Goal: Use online tool/utility: Utilize a website feature to perform a specific function

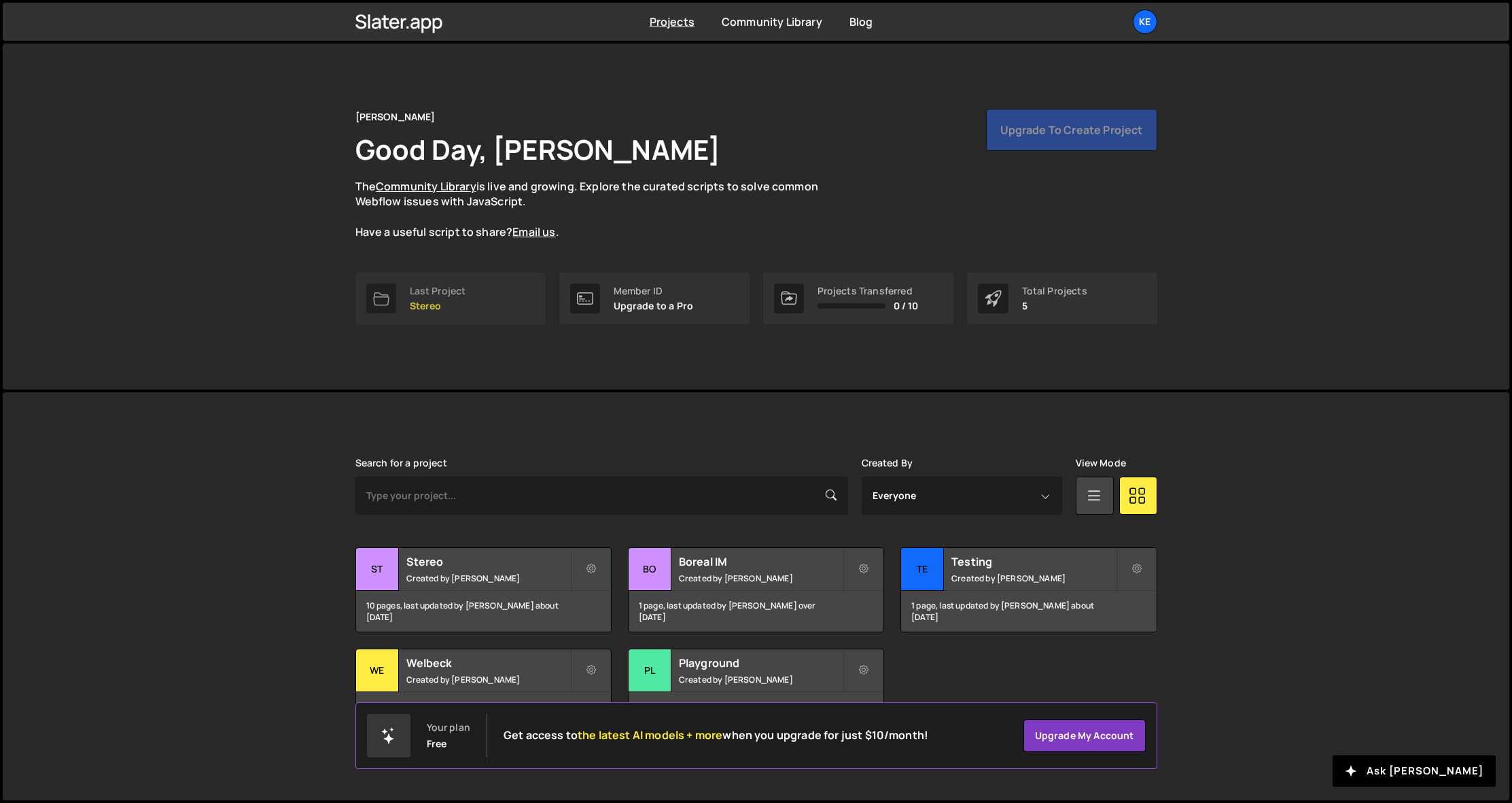
click at [449, 294] on div "Last Project" at bounding box center [437, 291] width 56 height 11
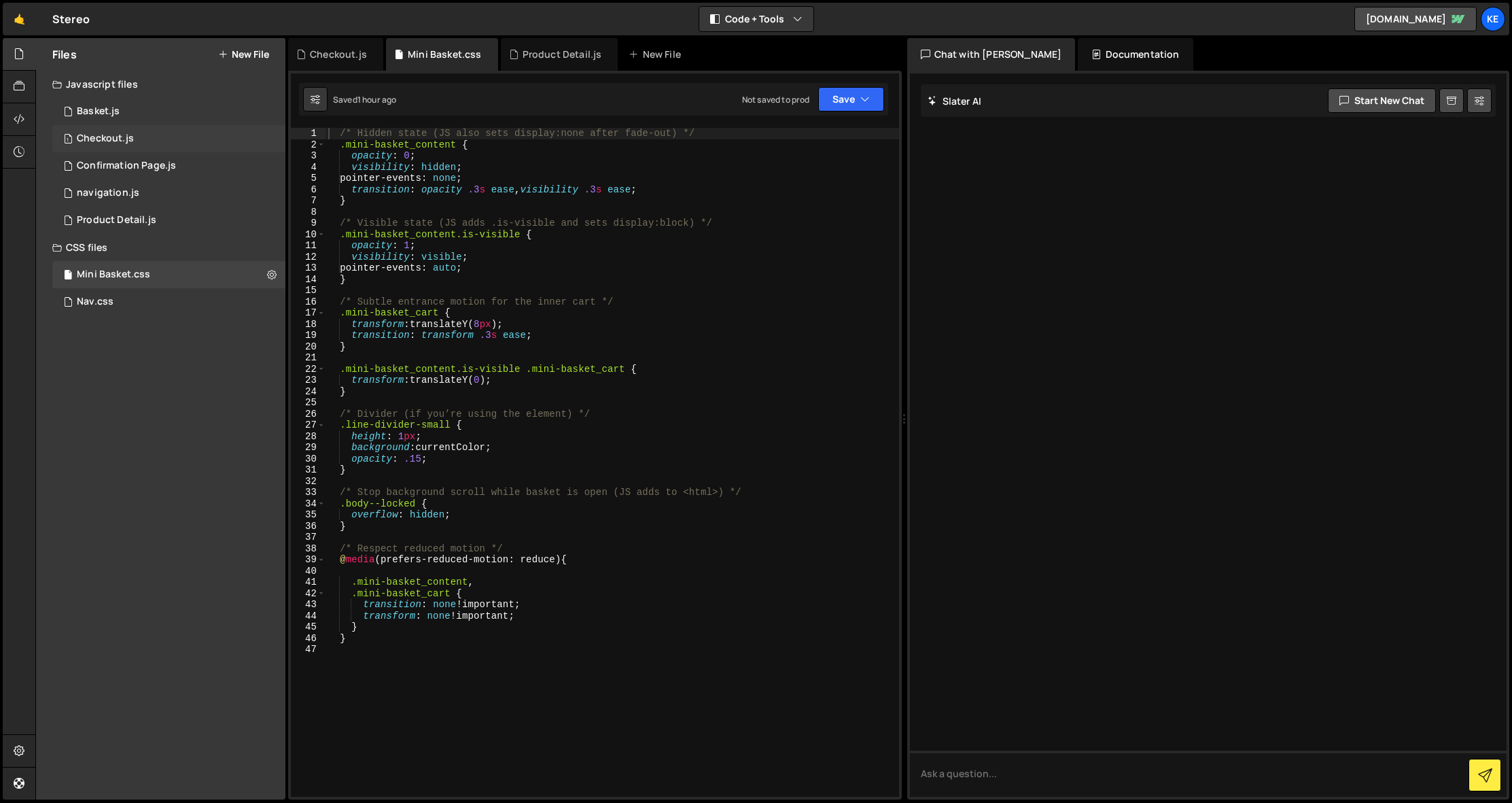
click at [108, 134] on div "Checkout.js" at bounding box center [105, 139] width 57 height 12
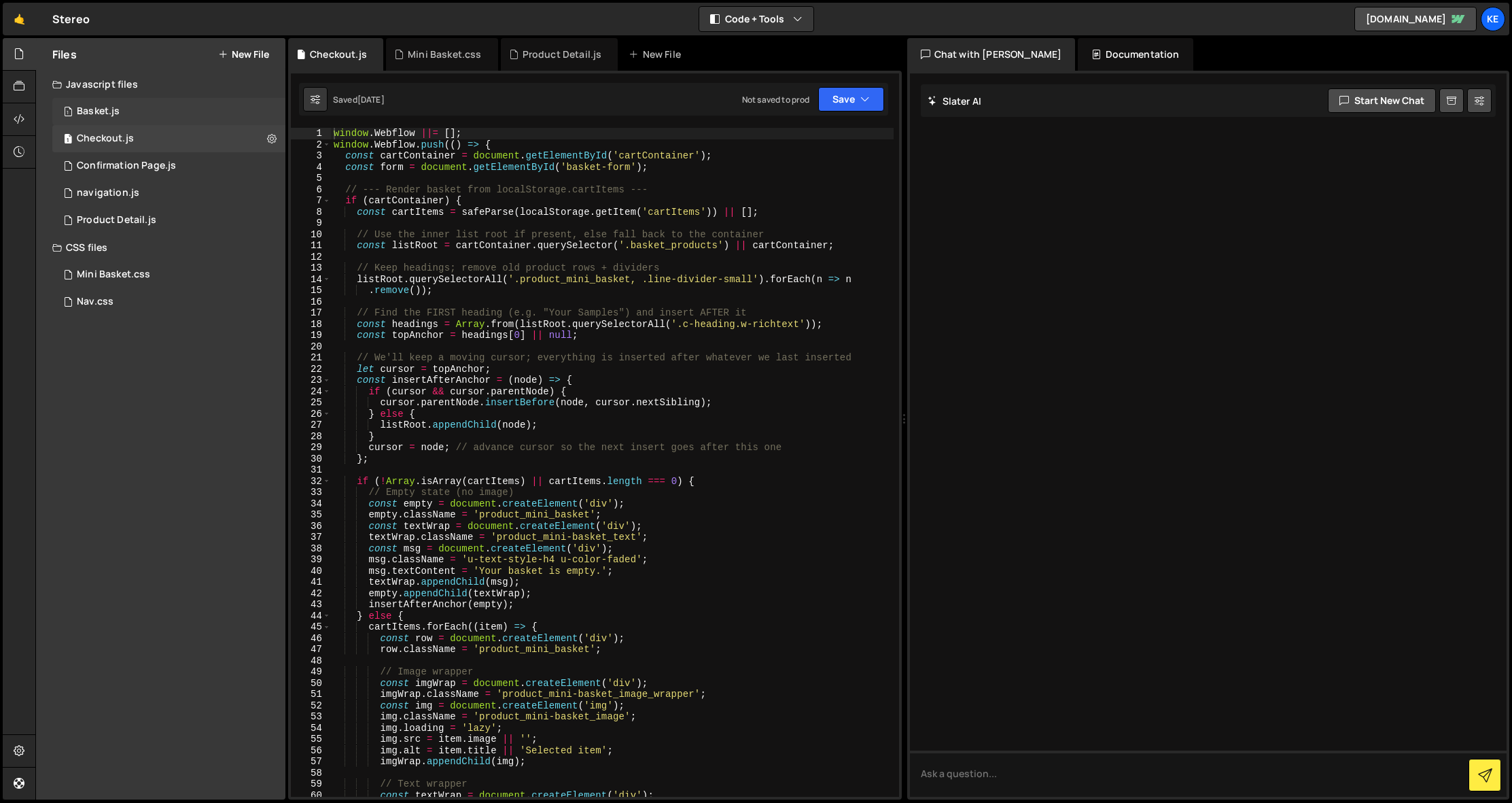
click at [83, 113] on div "Basket.js" at bounding box center [98, 111] width 43 height 12
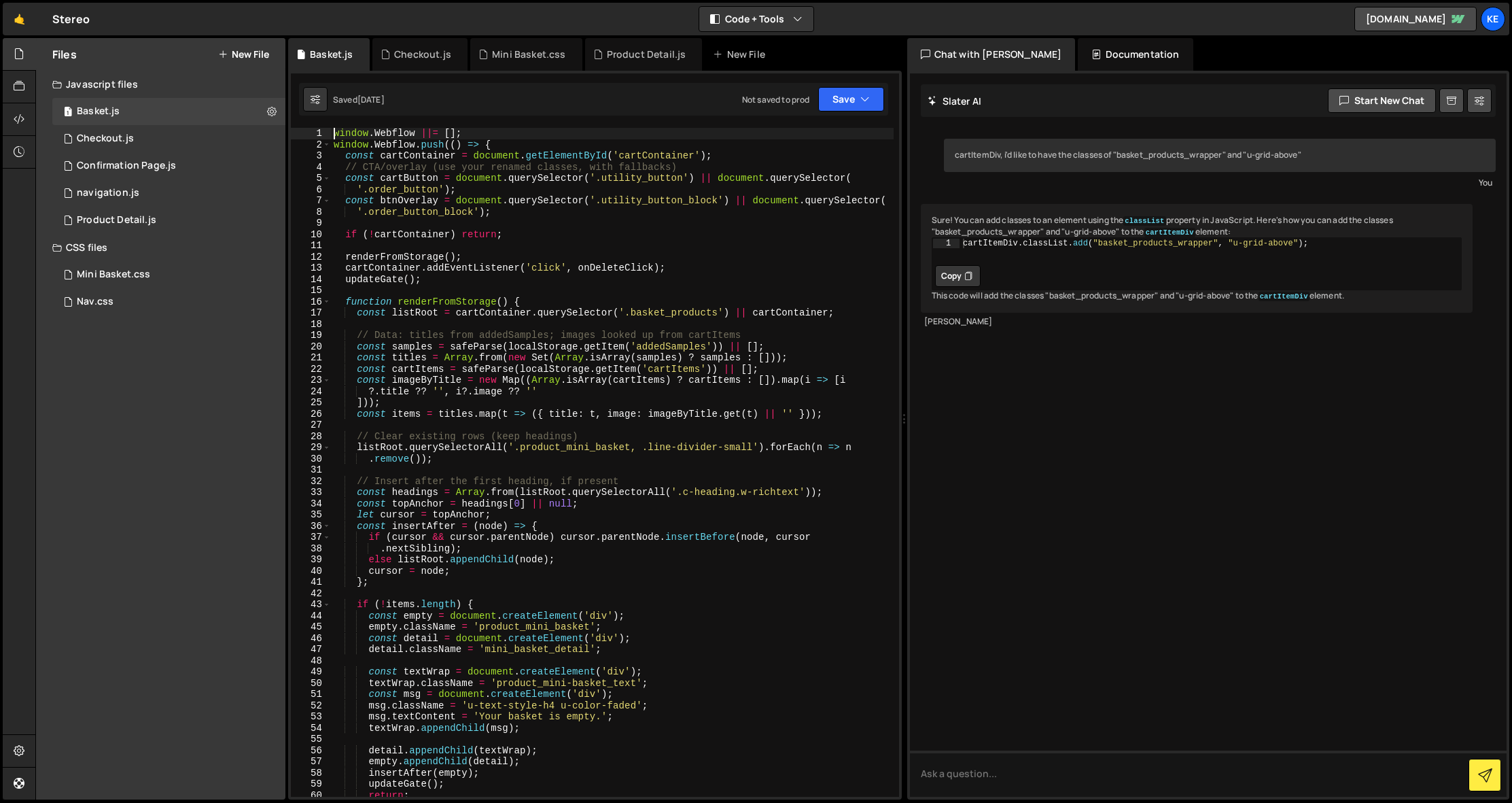
click at [327, 131] on div "1" at bounding box center [311, 134] width 40 height 12
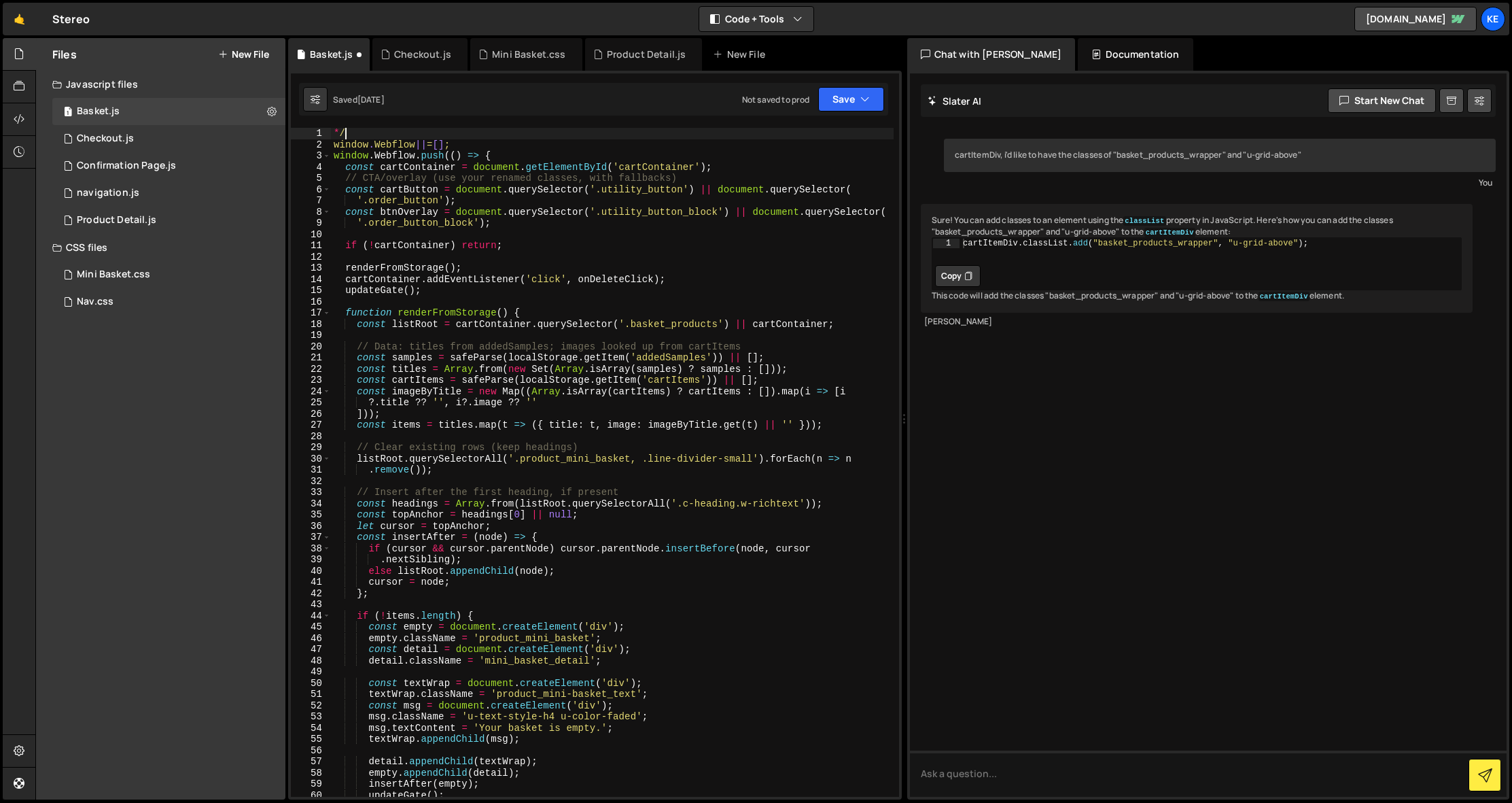
type textarea "*"
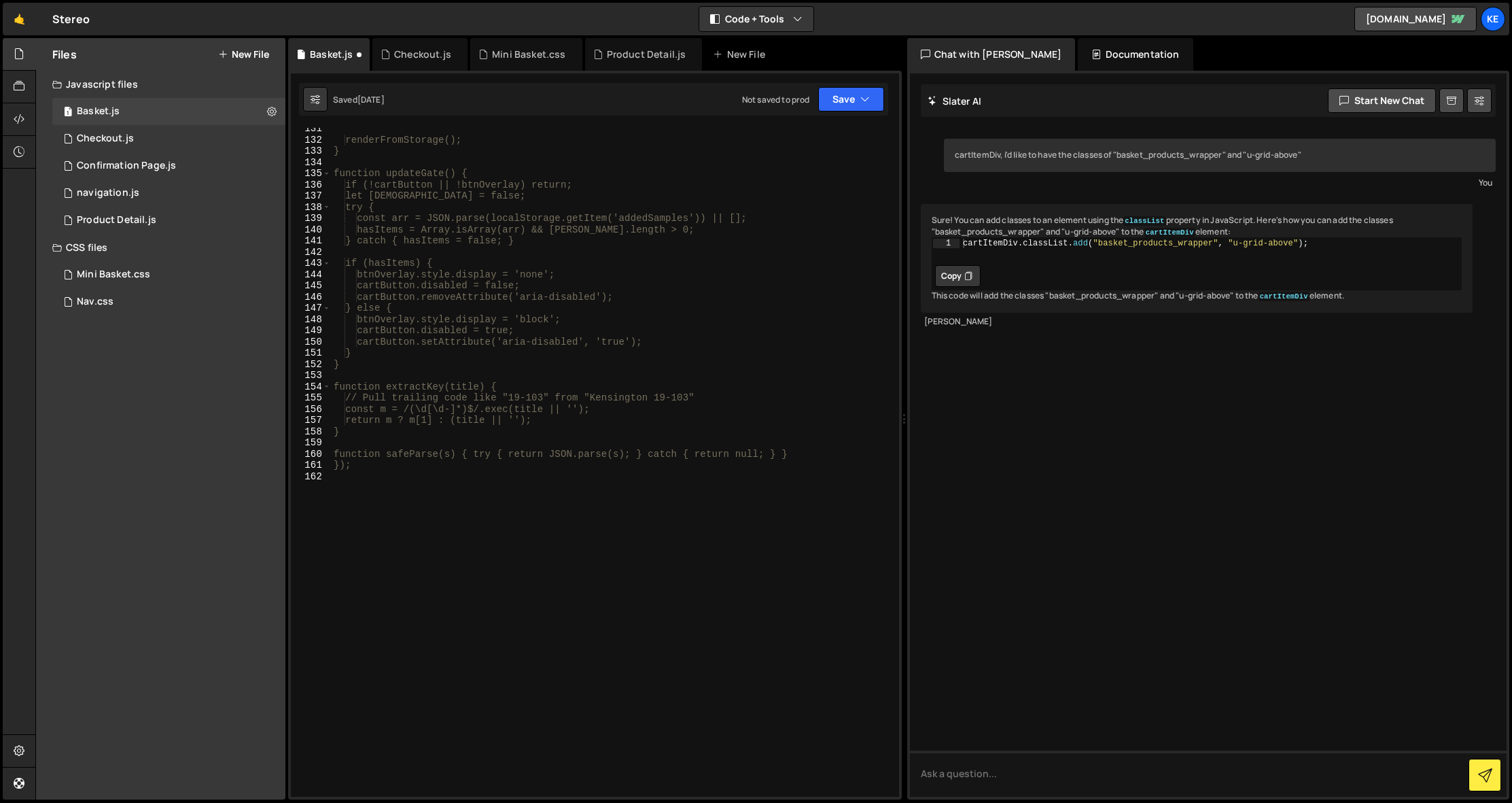
scroll to position [1477, 0]
type textarea "/*"
click at [840, 97] on button "Save" at bounding box center [851, 99] width 66 height 24
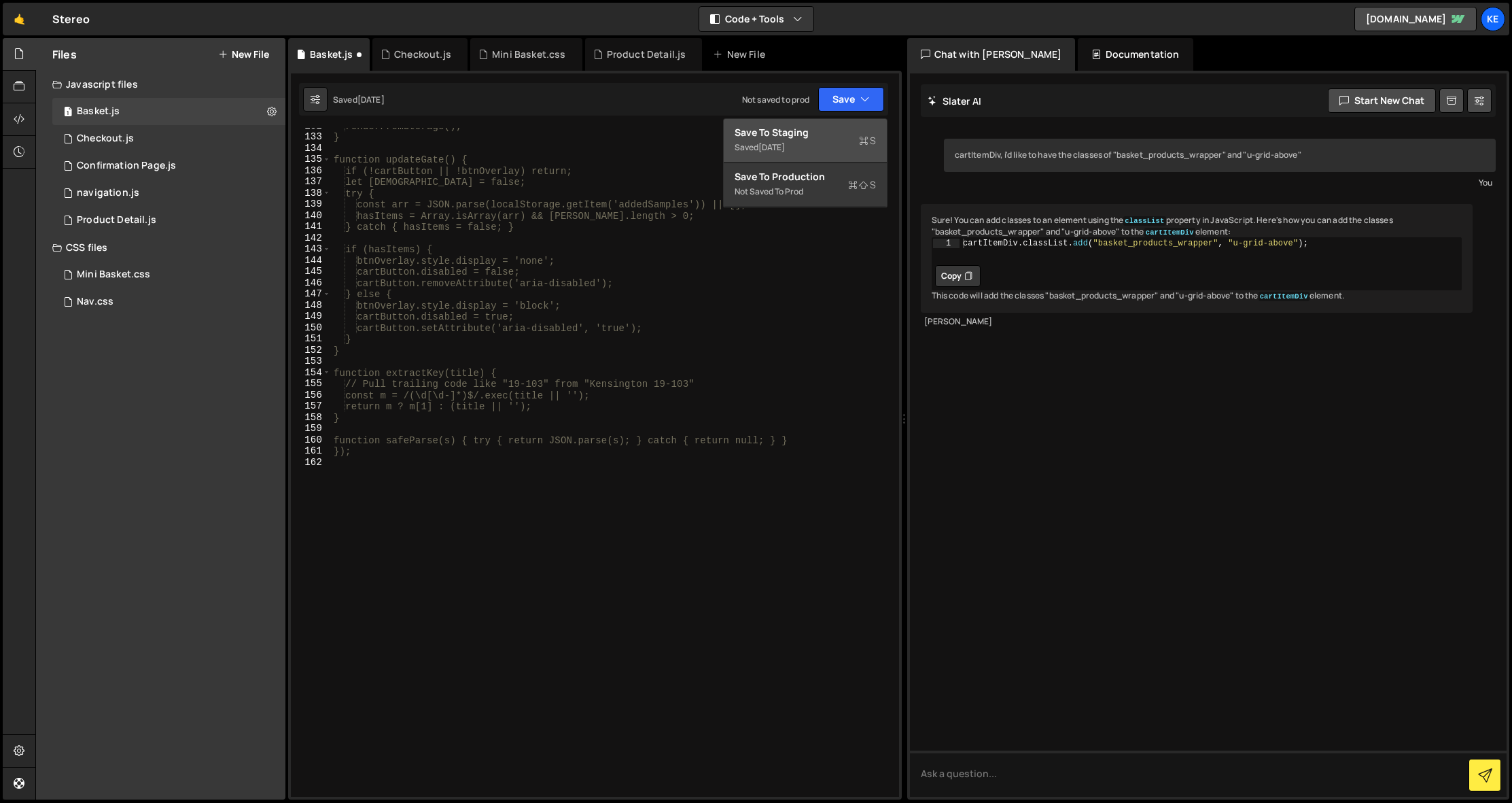
click at [786, 128] on div "Save to Staging S" at bounding box center [805, 132] width 141 height 13
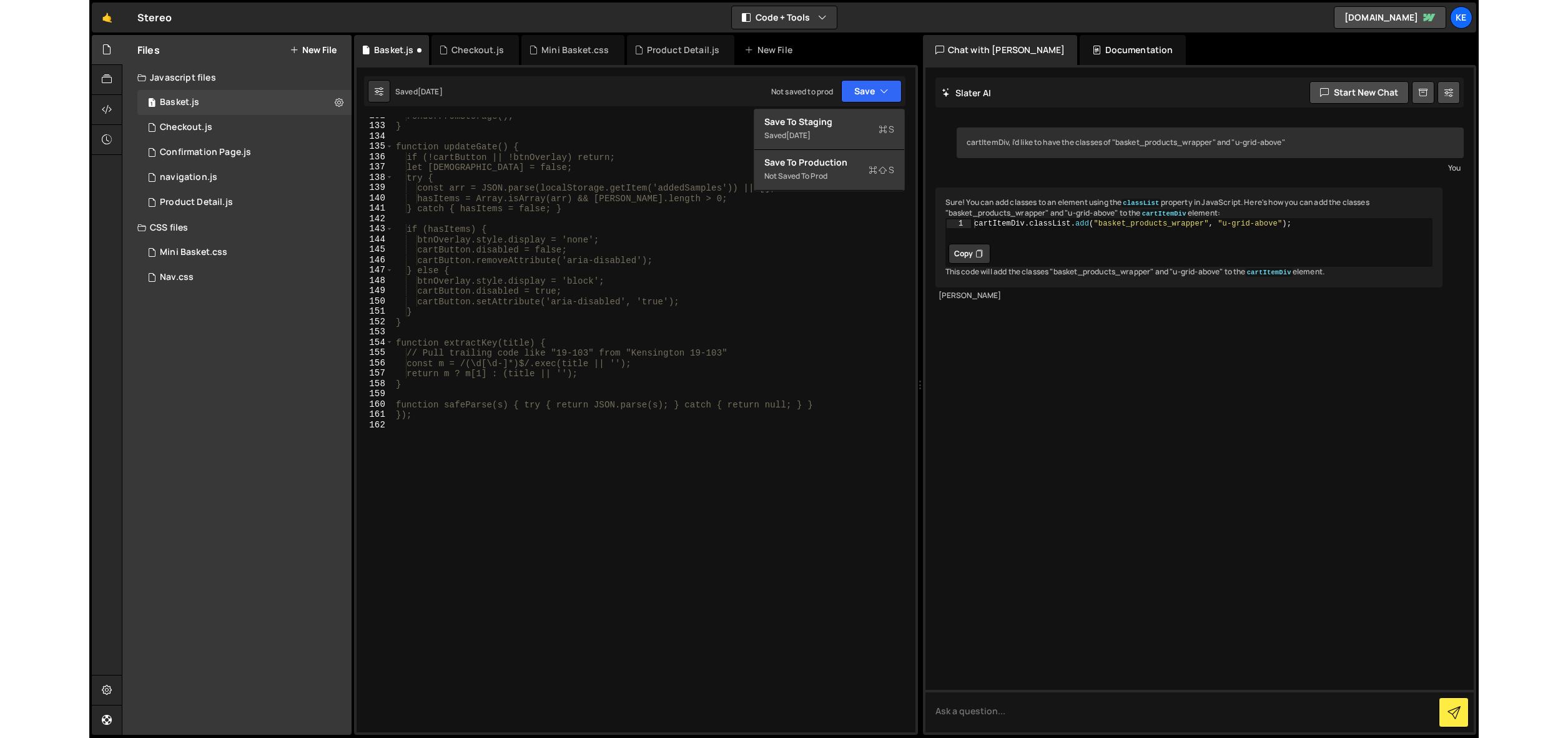
scroll to position [0, 0]
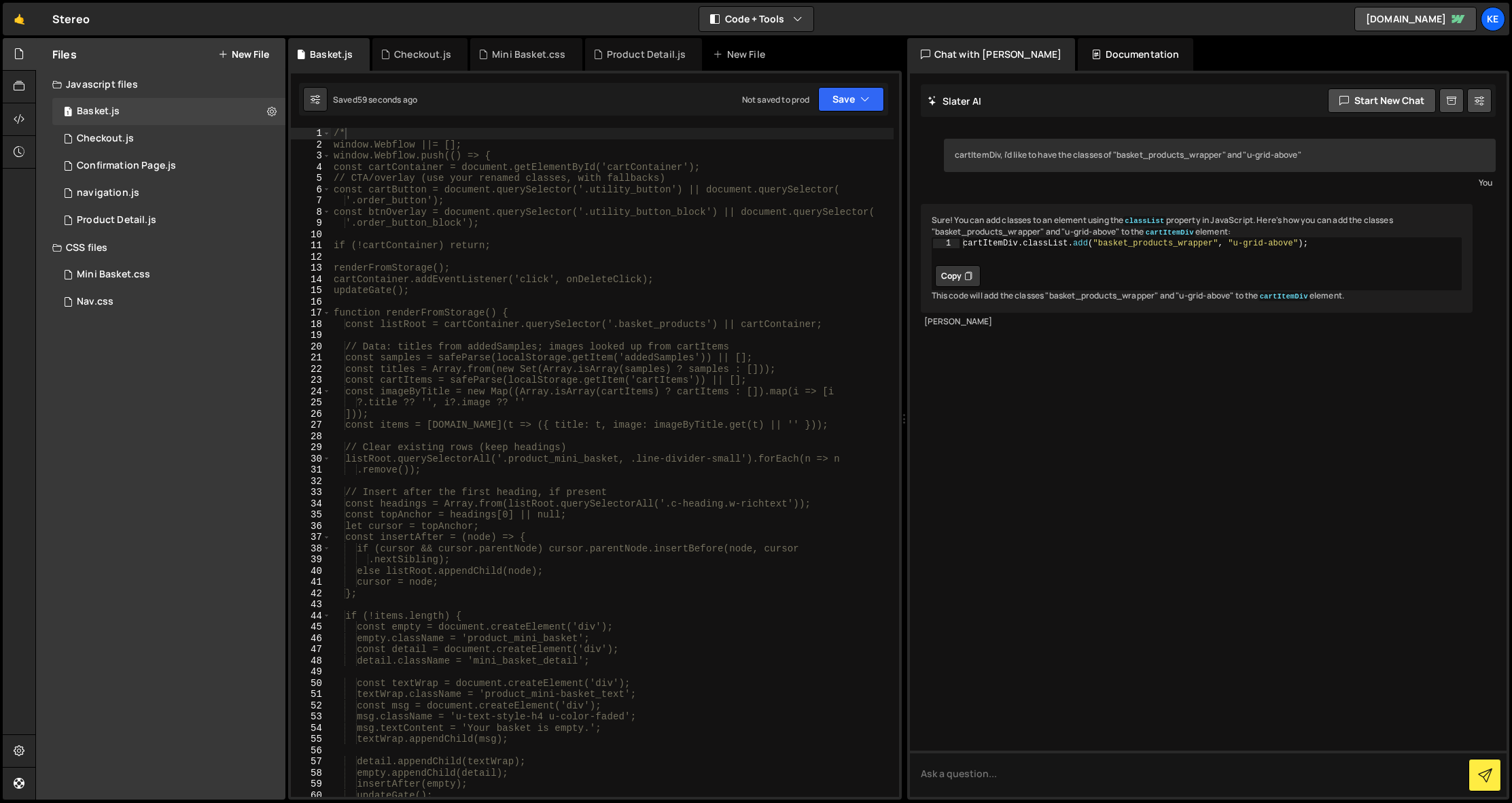
click at [845, 111] on div "Saved 59 seconds ago Not saved to prod Upgrade to Edit Save Save to Staging S S…" at bounding box center [594, 99] width 589 height 33
click at [845, 106] on button "Save" at bounding box center [851, 99] width 66 height 24
click at [808, 136] on div "Save to Staging S" at bounding box center [805, 132] width 141 height 13
